Goal: Ask a question

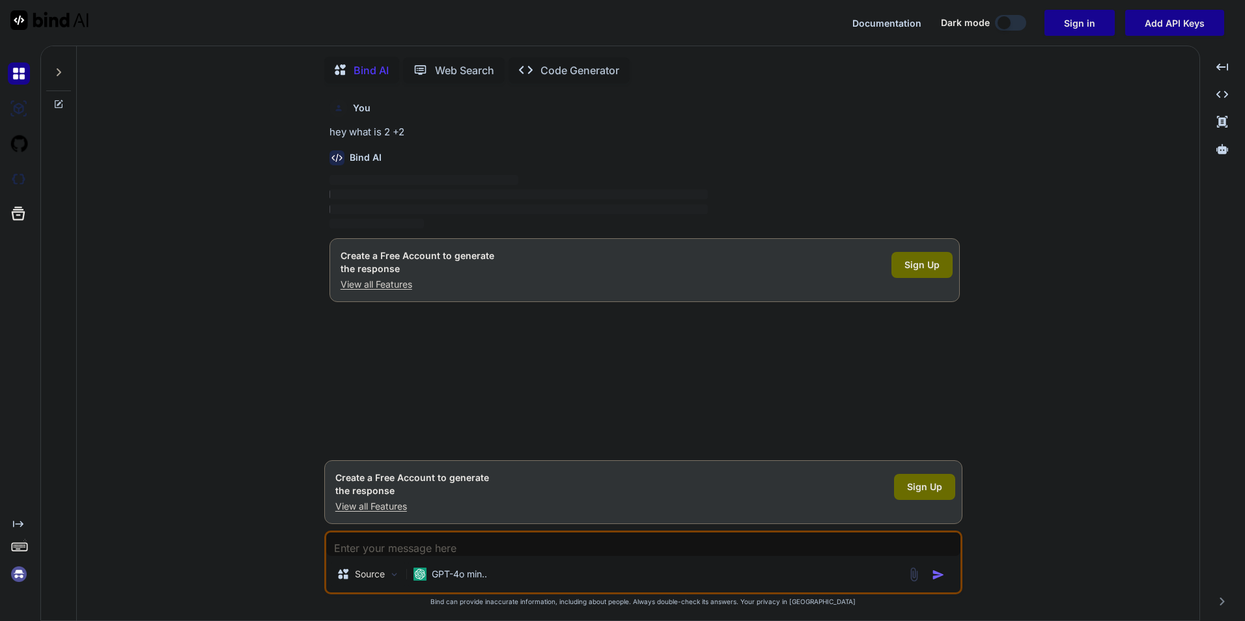
scroll to position [5, 0]
drag, startPoint x: 527, startPoint y: 557, endPoint x: 464, endPoint y: 559, distance: 62.5
click at [464, 559] on div "GPT-4o min.." at bounding box center [450, 572] width 84 height 26
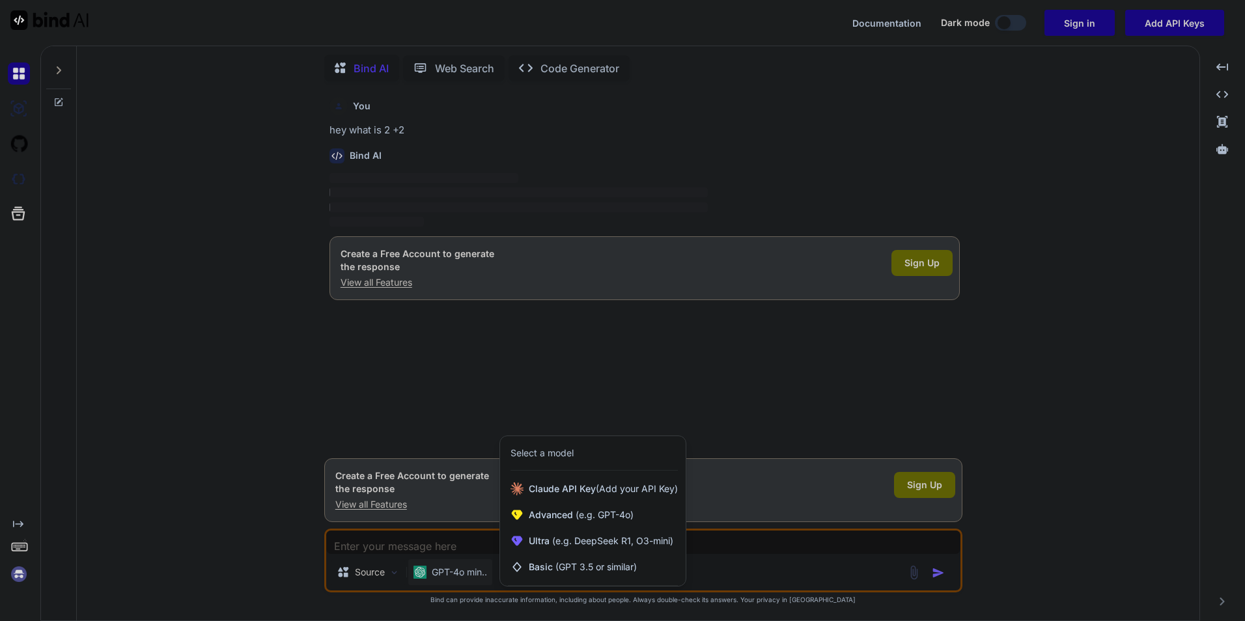
click at [458, 546] on div at bounding box center [622, 310] width 1245 height 621
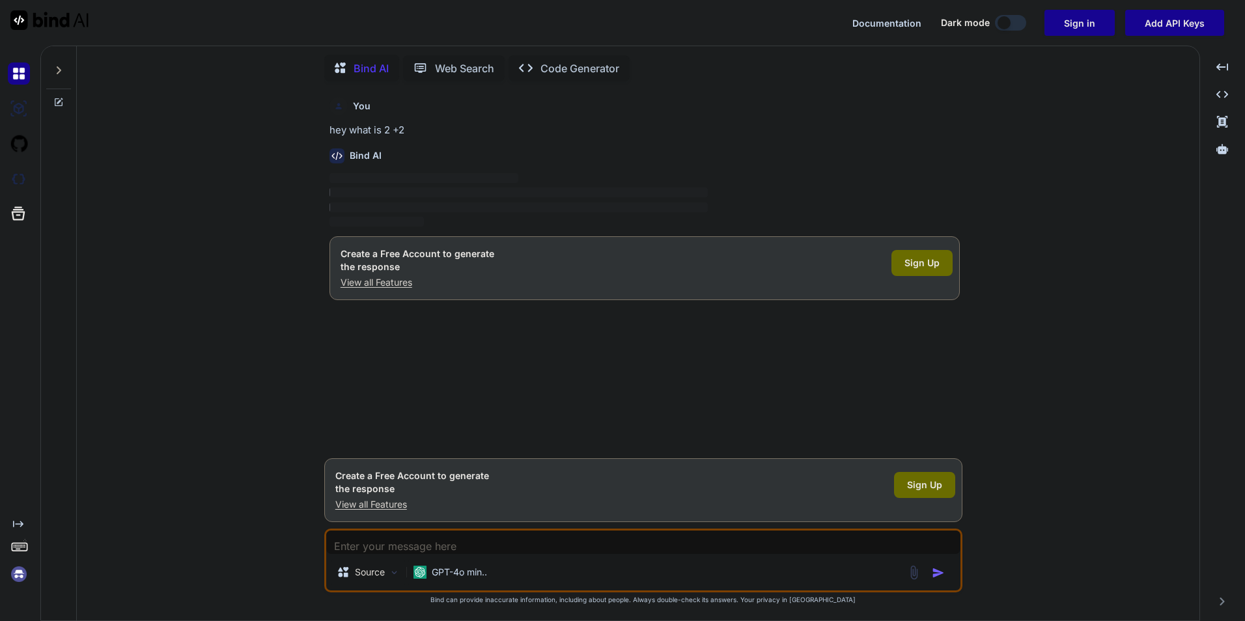
click at [452, 545] on textarea at bounding box center [643, 542] width 634 height 23
paste textarea "hey what is 2 +2"
type textarea "hey what is 2 +2"
click at [463, 568] on p "GPT-4o min.." at bounding box center [459, 572] width 55 height 13
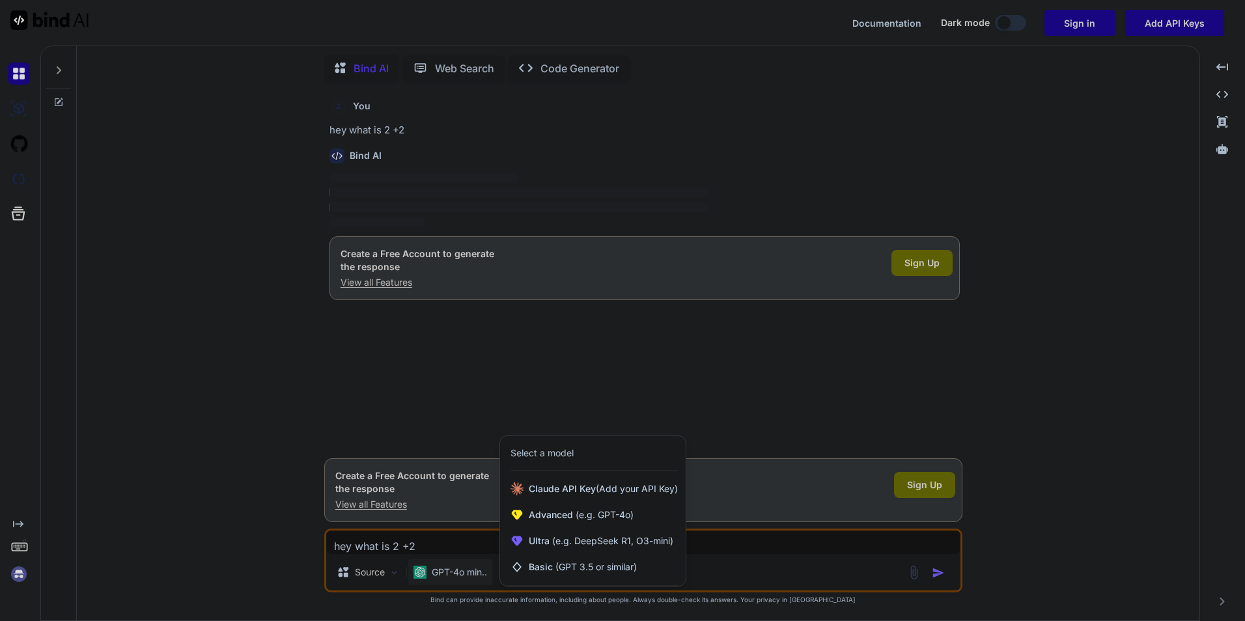
click at [852, 579] on div at bounding box center [622, 310] width 1245 height 621
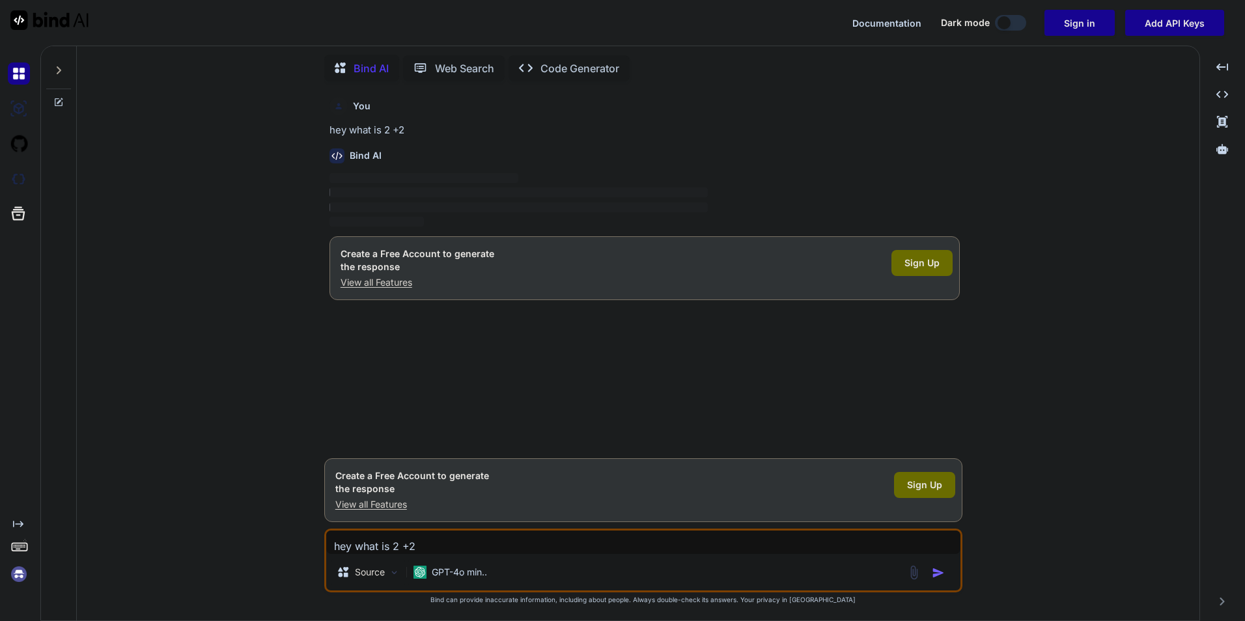
click at [937, 575] on img "button" at bounding box center [938, 572] width 13 height 13
click at [466, 572] on p "GPT-4o min.." at bounding box center [459, 572] width 55 height 13
